Goal: Navigation & Orientation: Find specific page/section

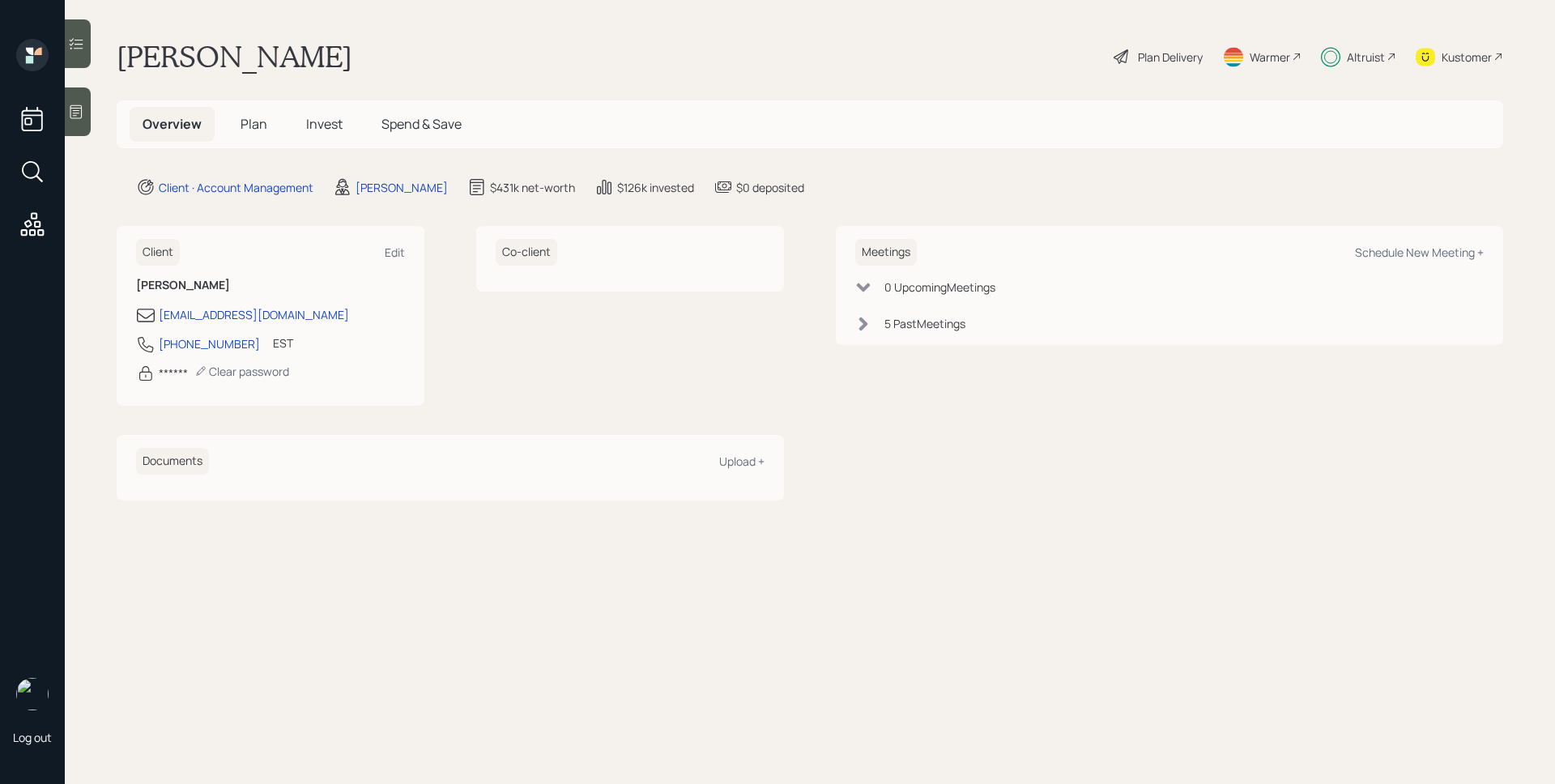
click at [1377, 51] on div "Altruist" at bounding box center [1366, 57] width 38 height 17
click at [1372, 55] on div "Altruist" at bounding box center [1366, 57] width 38 height 17
